Goal: Task Accomplishment & Management: Use online tool/utility

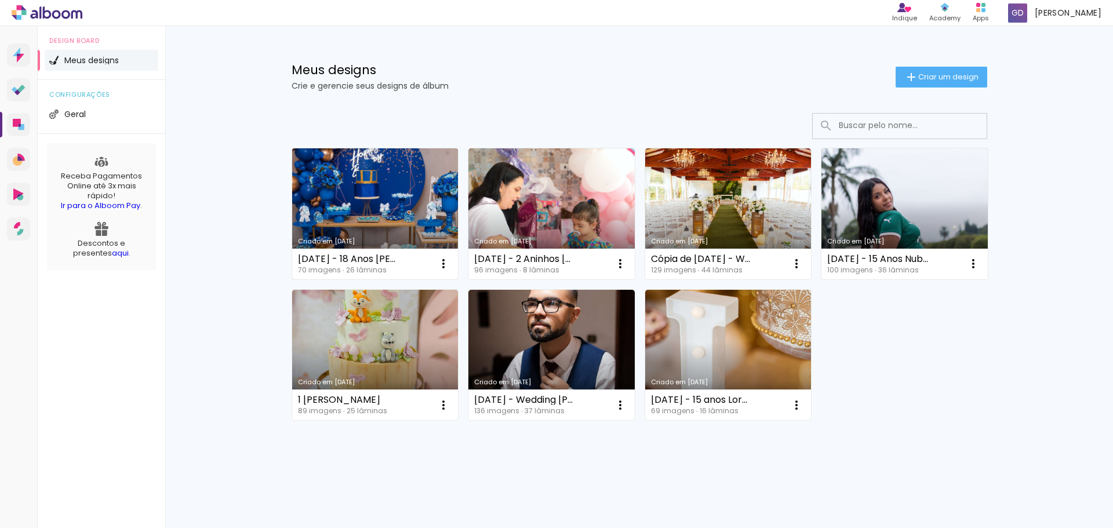
click at [397, 205] on link "Criado em [DATE]" at bounding box center [375, 213] width 166 height 131
